Goal: Task Accomplishment & Management: Use online tool/utility

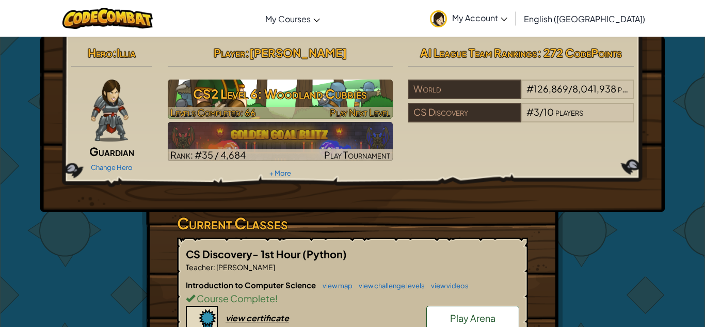
click at [289, 95] on h3 "CS2 Level 6: Woodland Cubbies" at bounding box center [281, 93] width 226 height 23
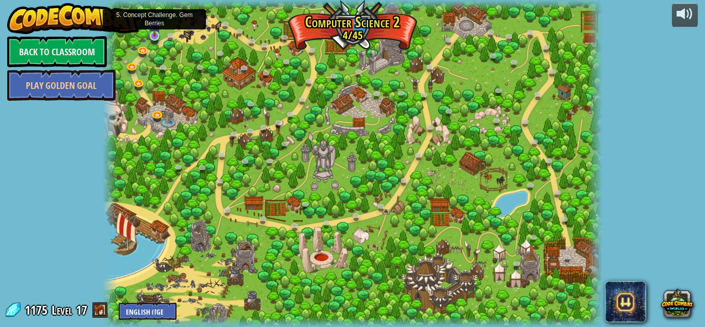
click at [153, 34] on img at bounding box center [155, 23] width 12 height 27
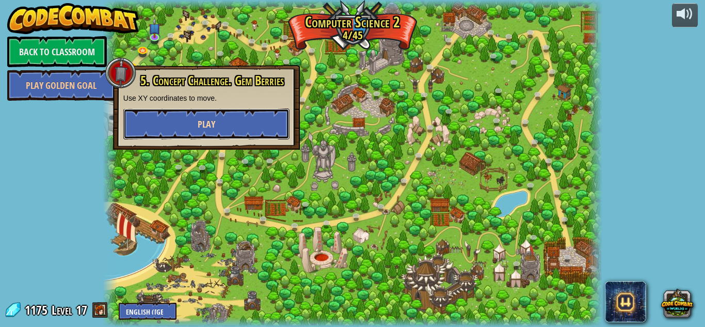
click at [204, 116] on button "Play" at bounding box center [206, 123] width 166 height 31
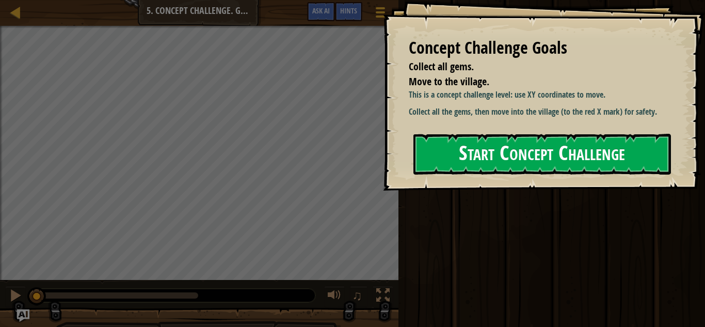
click at [478, 185] on div "Concept Challenge Goals Collect all gems. Move to the village. This is a concep…" at bounding box center [544, 95] width 322 height 191
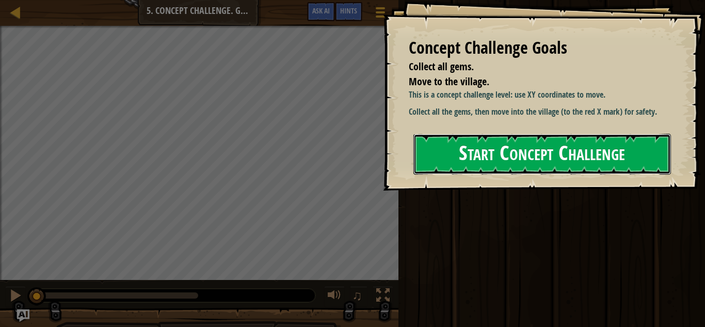
click at [456, 161] on button "Start Concept Challenge" at bounding box center [543, 154] width 258 height 41
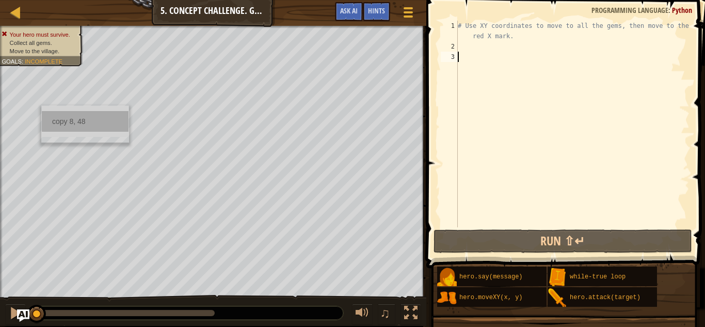
click at [73, 121] on div "copy 8, 48" at bounding box center [85, 121] width 87 height 21
click at [476, 47] on div "# Use XY coordinates to move to all the gems, then move to the red X mark." at bounding box center [573, 140] width 234 height 238
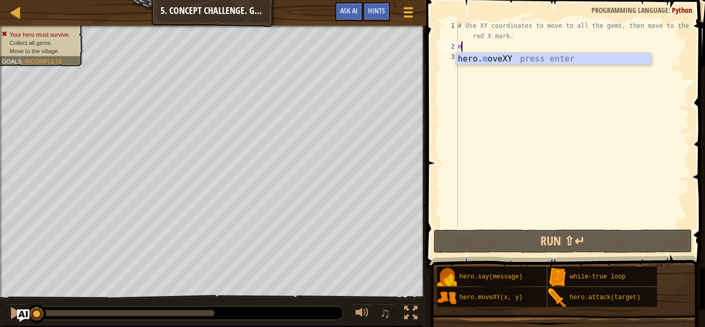
scroll to position [5, 0]
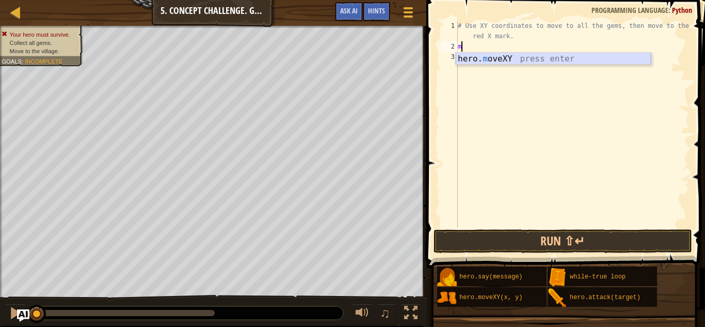
click at [493, 60] on div "hero. m oveXY press enter" at bounding box center [553, 71] width 195 height 37
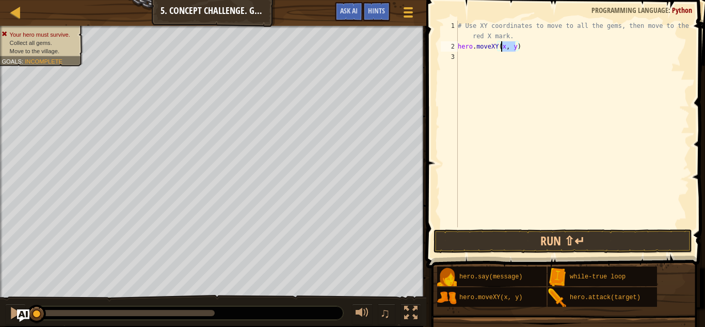
drag, startPoint x: 515, startPoint y: 49, endPoint x: 501, endPoint y: 49, distance: 13.9
click at [501, 49] on div "# Use XY coordinates to move to all the gems, then move to the red X mark. hero…" at bounding box center [573, 140] width 234 height 238
paste textarea "8, 48"
type textarea "hero.moveXY(8, 48)"
click at [55, 258] on div "copy 8, 13" at bounding box center [85, 263] width 87 height 21
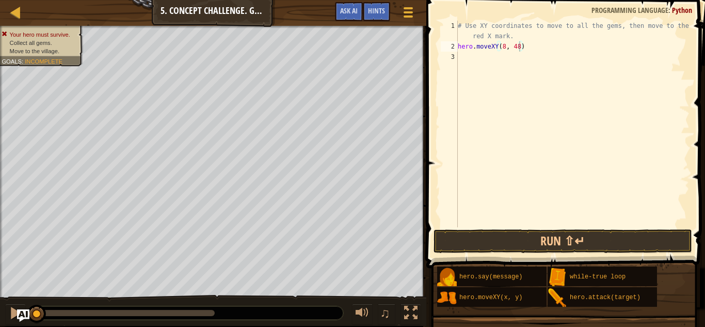
click at [478, 59] on div "# Use XY coordinates to move to all the gems, then move to the red X mark. hero…" at bounding box center [573, 140] width 234 height 238
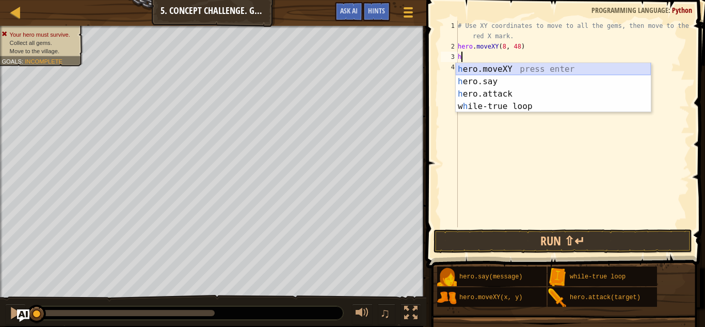
click at [500, 70] on div "h ero.moveXY press enter h ero.say press enter h ero.attack press enter w h ile…" at bounding box center [553, 100] width 195 height 74
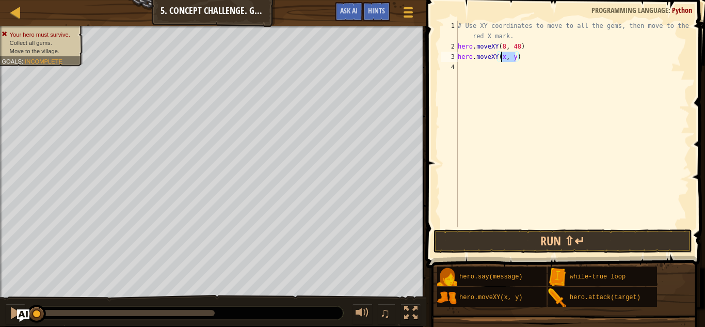
drag, startPoint x: 516, startPoint y: 56, endPoint x: 500, endPoint y: 56, distance: 16.0
click at [500, 56] on div "# Use XY coordinates to move to all the gems, then move to the red X mark. hero…" at bounding box center [573, 140] width 234 height 238
paste textarea "8, 13"
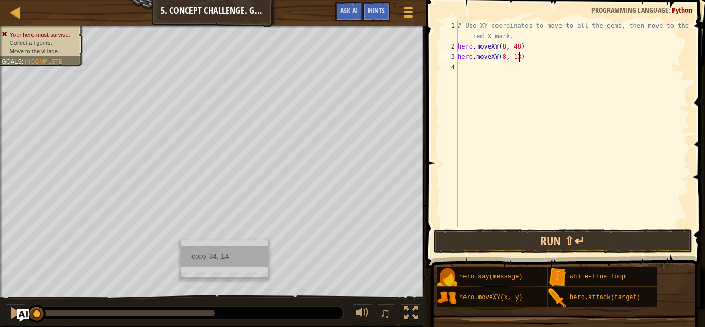
type textarea "hero.moveXY(8, 13)"
click at [196, 255] on div "copy 34, 14" at bounding box center [224, 256] width 87 height 21
click at [491, 69] on div "# Use XY coordinates to move to all the gems, then move to the red X mark. hero…" at bounding box center [573, 140] width 234 height 238
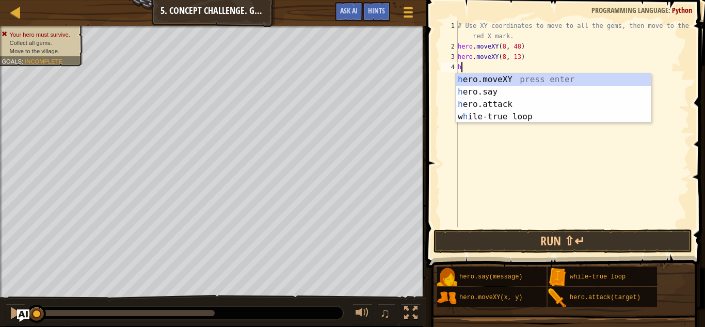
scroll to position [5, 1]
click at [501, 80] on div "he ro.moveXY press enter he ro.say press enter he ro.attack press enter w h il …" at bounding box center [553, 110] width 195 height 74
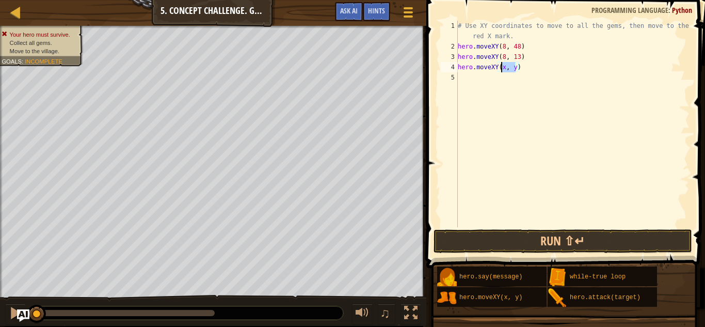
drag, startPoint x: 515, startPoint y: 70, endPoint x: 501, endPoint y: 70, distance: 13.9
click at [501, 70] on div "# Use XY coordinates to move to all the gems, then move to the red X mark. hero…" at bounding box center [573, 140] width 234 height 238
paste textarea "34, 14"
type textarea "hero.moveXY(34, 14)"
click at [484, 244] on button "Run ⇧↵" at bounding box center [563, 241] width 259 height 24
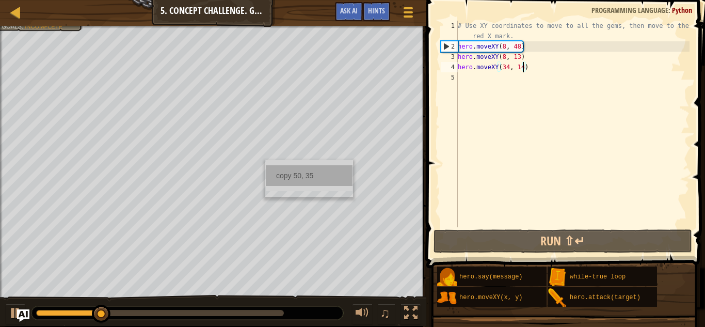
click at [280, 175] on div "copy 50, 35" at bounding box center [309, 175] width 87 height 21
click at [471, 83] on div "# Use XY coordinates to move to all the gems, then move to the red X mark. hero…" at bounding box center [573, 140] width 234 height 238
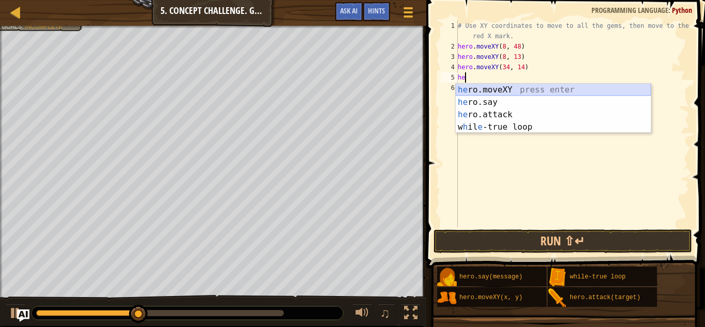
click at [520, 88] on div "he ro.moveXY press enter he ro.say press enter he ro.attack press enter w h il …" at bounding box center [553, 121] width 195 height 74
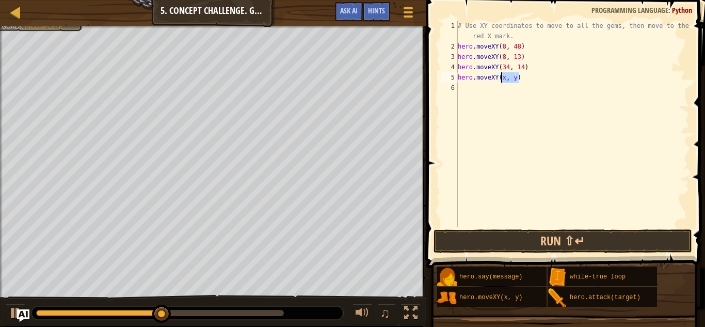
drag, startPoint x: 518, startPoint y: 80, endPoint x: 502, endPoint y: 78, distance: 16.1
click at [502, 78] on div "# Use XY coordinates to move to all the gems, then move to the red X mark. hero…" at bounding box center [573, 140] width 234 height 238
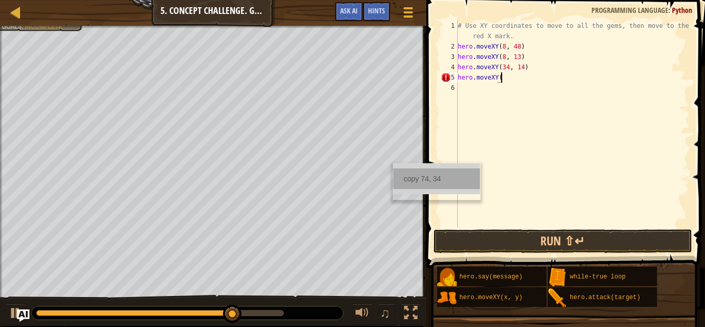
type textarea "hero.moveXY("
click at [408, 176] on div "copy 74, 34" at bounding box center [436, 178] width 87 height 21
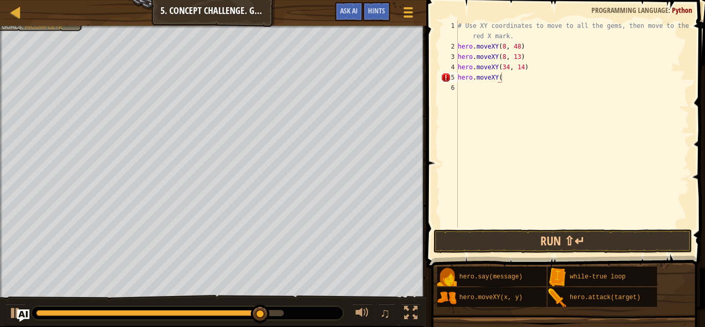
click at [510, 84] on div "# Use XY coordinates to move to all the gems, then move to the red X mark. hero…" at bounding box center [573, 140] width 234 height 238
click at [508, 77] on div "# Use XY coordinates to move to all the gems, then move to the red X mark. hero…" at bounding box center [573, 140] width 234 height 238
paste textarea "74, 34"
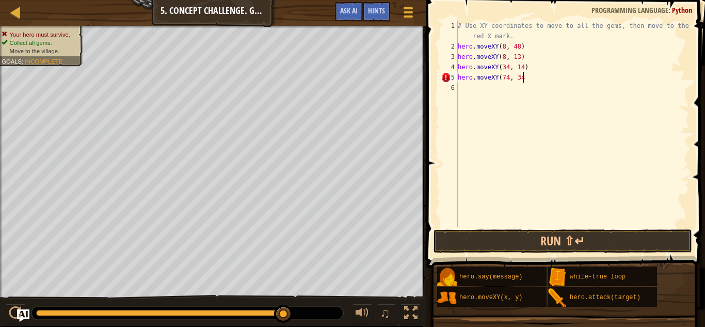
scroll to position [5, 9]
type textarea "hero.moveXY(74, 34)"
click at [542, 243] on button "Run ⇧↵" at bounding box center [563, 241] width 259 height 24
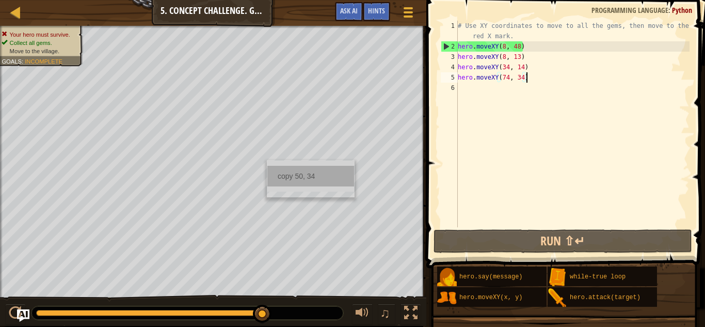
click at [285, 174] on div "copy 50, 34" at bounding box center [310, 176] width 87 height 21
click at [461, 79] on div "# Use XY coordinates to move to all the gems, then move to the red X mark. hero…" at bounding box center [573, 140] width 234 height 238
click at [460, 78] on div "# Use XY coordinates to move to all the gems, then move to the red X mark. hero…" at bounding box center [573, 140] width 234 height 238
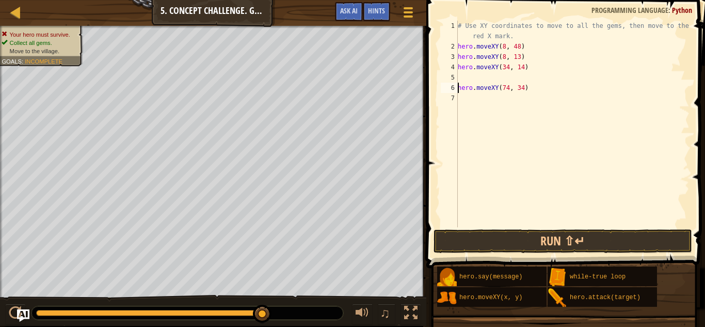
click at [470, 78] on div "# Use XY coordinates to move to all the gems, then move to the red X mark. hero…" at bounding box center [573, 140] width 234 height 238
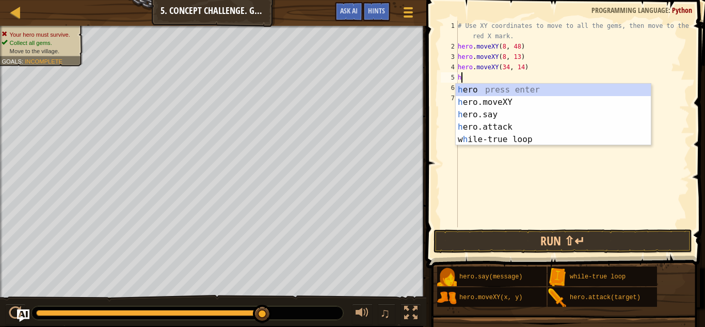
scroll to position [5, 1]
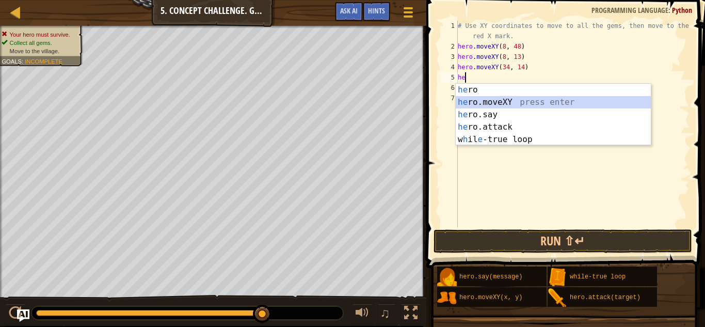
click at [506, 102] on div "he ro press enter he ro.moveXY press enter he ro.say press enter he ro.attack p…" at bounding box center [553, 127] width 195 height 87
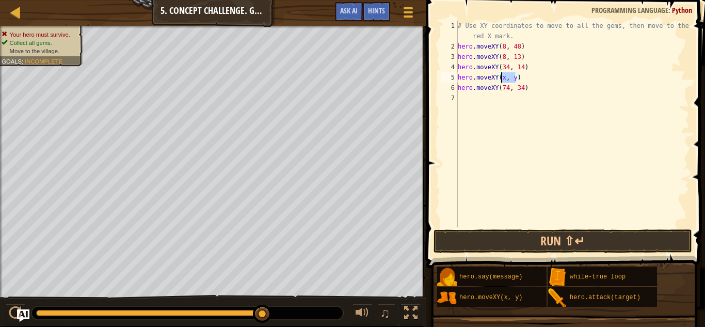
drag, startPoint x: 516, startPoint y: 78, endPoint x: 502, endPoint y: 78, distance: 13.9
click at [502, 78] on div "# Use XY coordinates to move to all the gems, then move to the red X mark. hero…" at bounding box center [573, 140] width 234 height 238
paste textarea "50, 34"
type textarea "hero.moveXY(50, 34)"
click at [505, 240] on button "Run ⇧↵" at bounding box center [563, 241] width 259 height 24
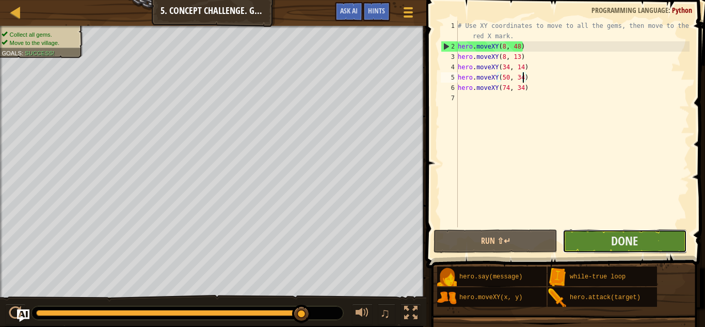
click at [591, 234] on button "Done" at bounding box center [625, 241] width 124 height 24
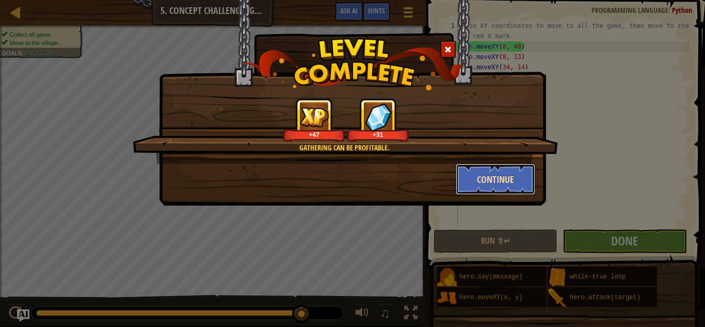
click at [481, 180] on button "Continue" at bounding box center [496, 179] width 80 height 31
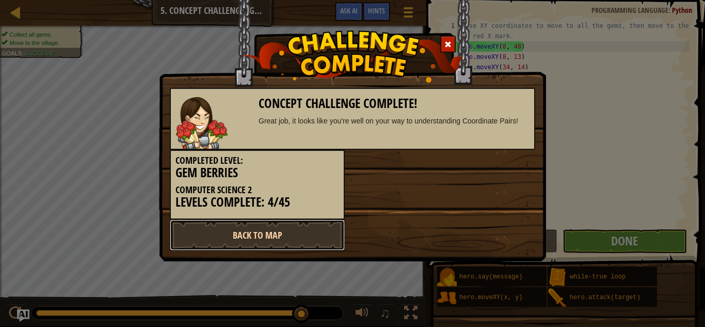
click at [281, 244] on link "Back to Map" at bounding box center [257, 234] width 175 height 31
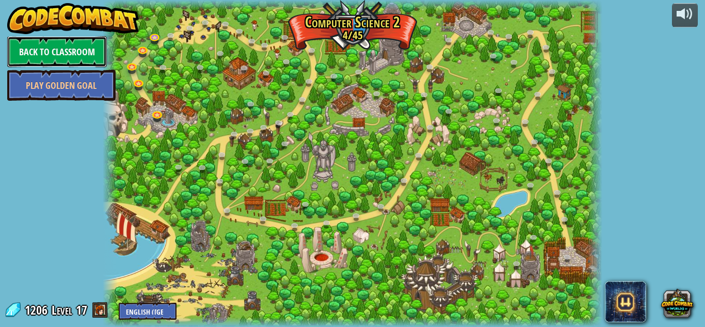
click at [77, 49] on link "Back to Classroom" at bounding box center [57, 51] width 100 height 31
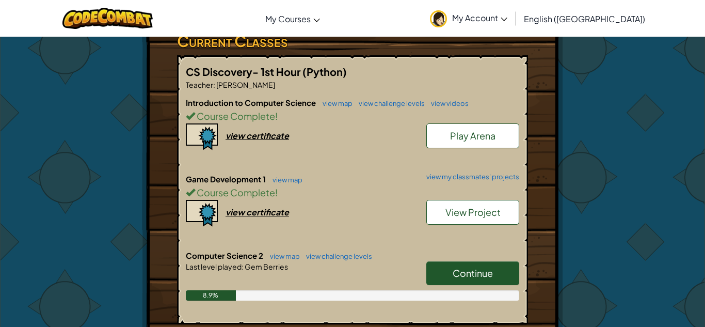
scroll to position [252, 0]
